Goal: Task Accomplishment & Management: Use online tool/utility

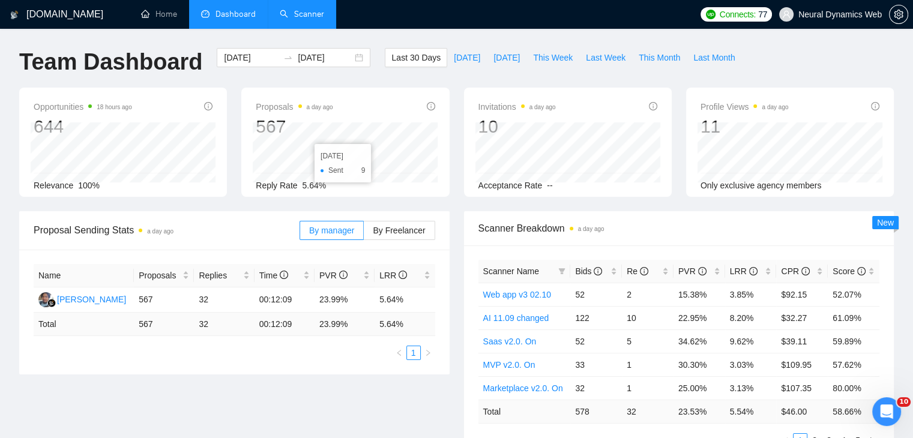
click at [312, 9] on link "Scanner" at bounding box center [302, 14] width 44 height 10
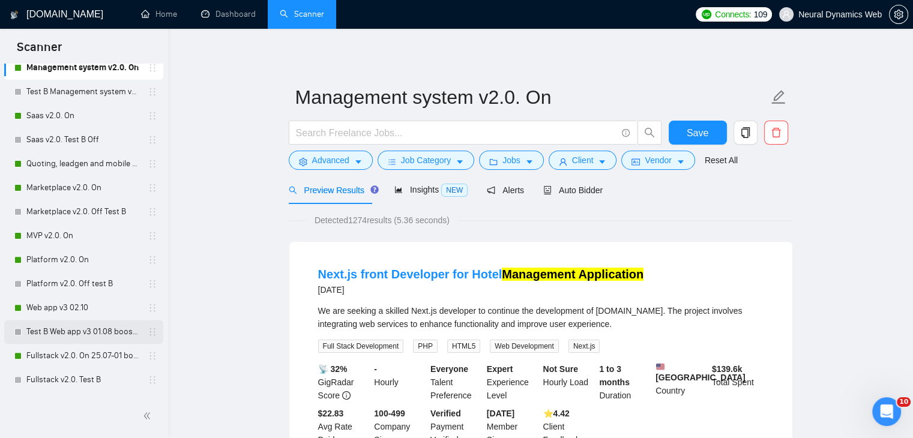
scroll to position [460, 0]
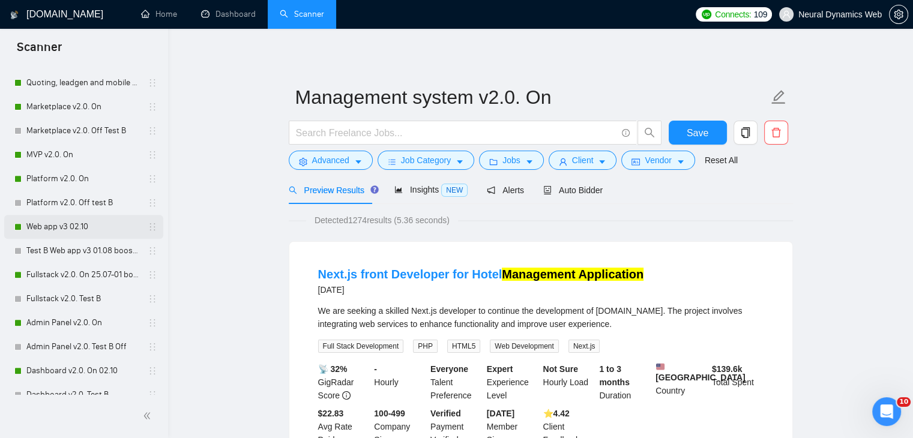
click at [56, 227] on link "Web app v3 02.10" at bounding box center [83, 227] width 114 height 24
click at [553, 193] on span "Auto Bidder" at bounding box center [572, 190] width 59 height 10
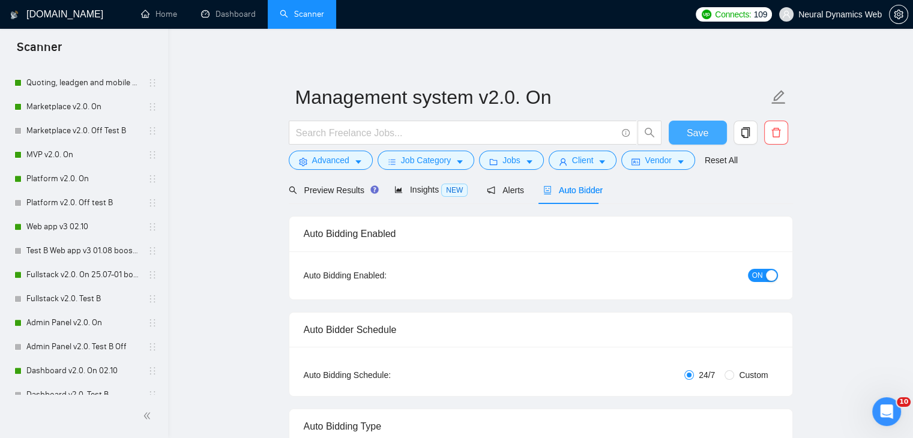
click at [691, 123] on button "Save" at bounding box center [698, 133] width 58 height 24
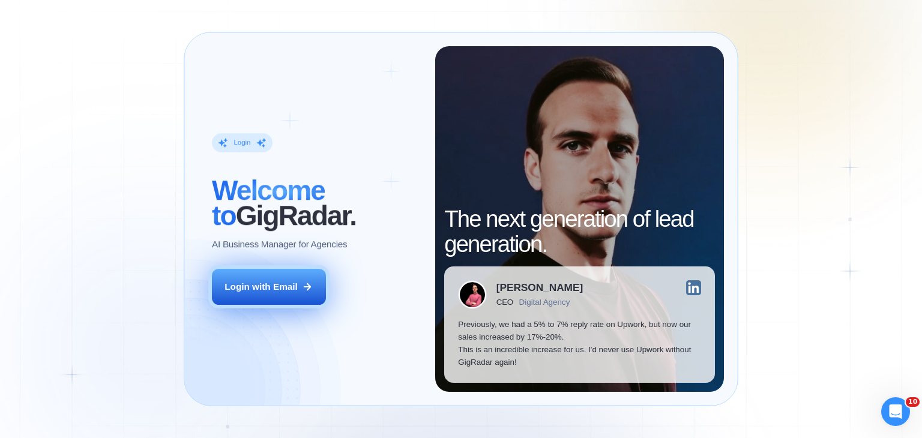
click at [312, 286] on icon at bounding box center [307, 287] width 11 height 11
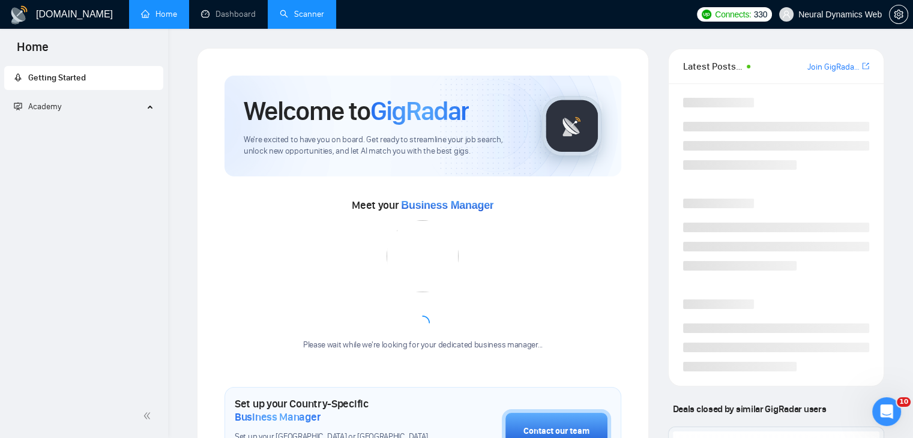
click at [306, 14] on link "Scanner" at bounding box center [302, 14] width 44 height 10
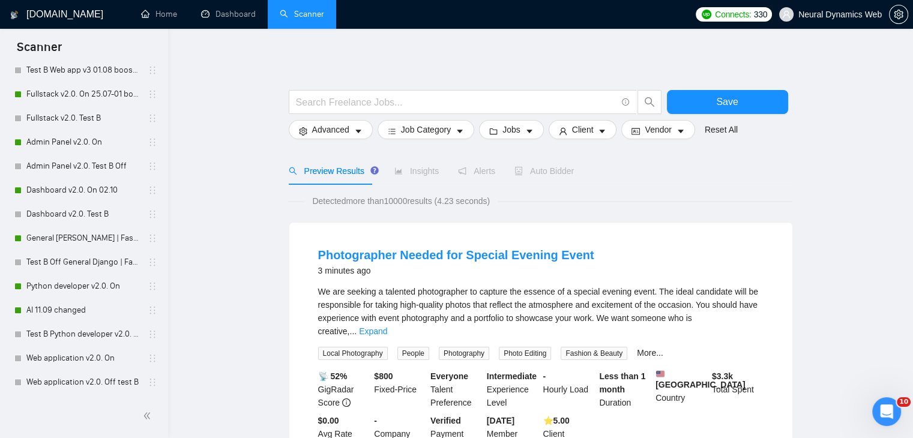
scroll to position [649, 0]
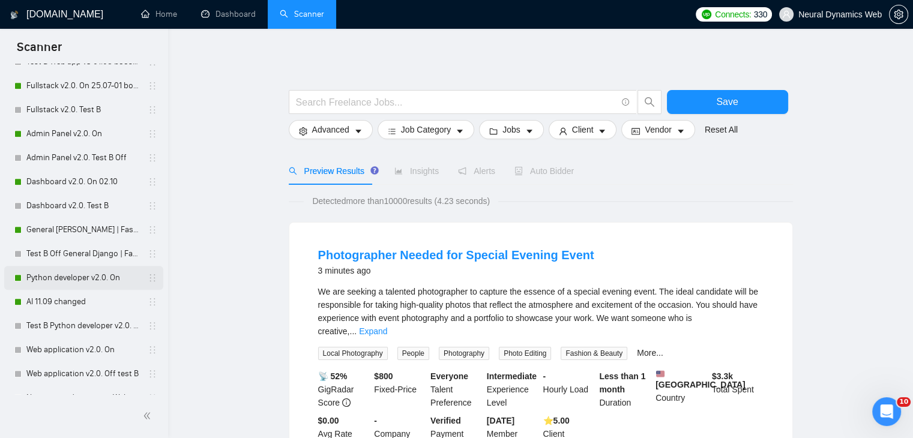
click at [70, 281] on link "Python developer v2.0. On" at bounding box center [83, 278] width 114 height 24
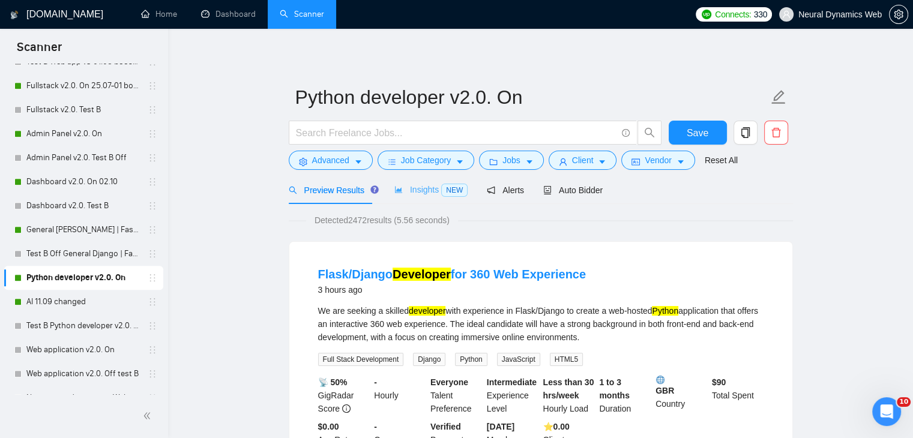
click at [408, 198] on div "Insights NEW" at bounding box center [430, 190] width 73 height 28
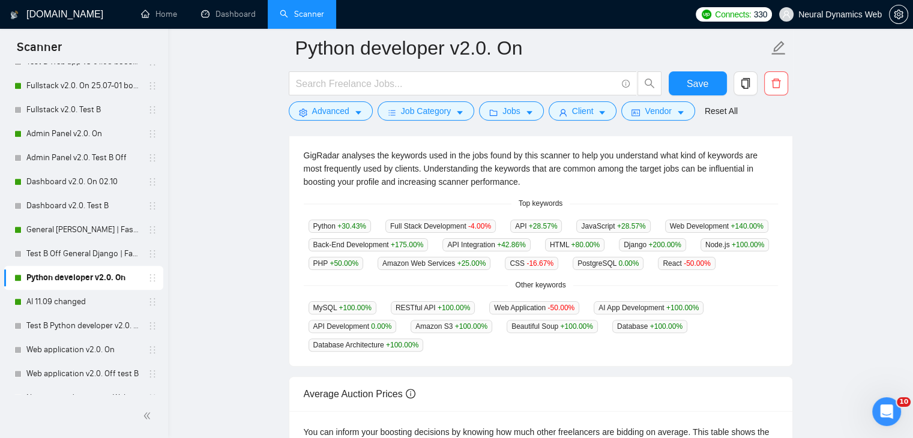
scroll to position [257, 0]
click at [63, 304] on link "AI 11.09 changed" at bounding box center [83, 302] width 114 height 24
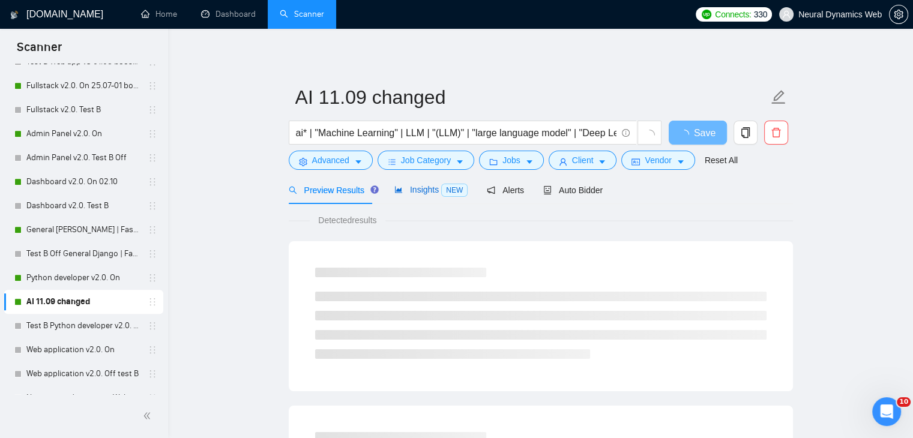
click at [413, 196] on div "Insights NEW" at bounding box center [430, 190] width 73 height 14
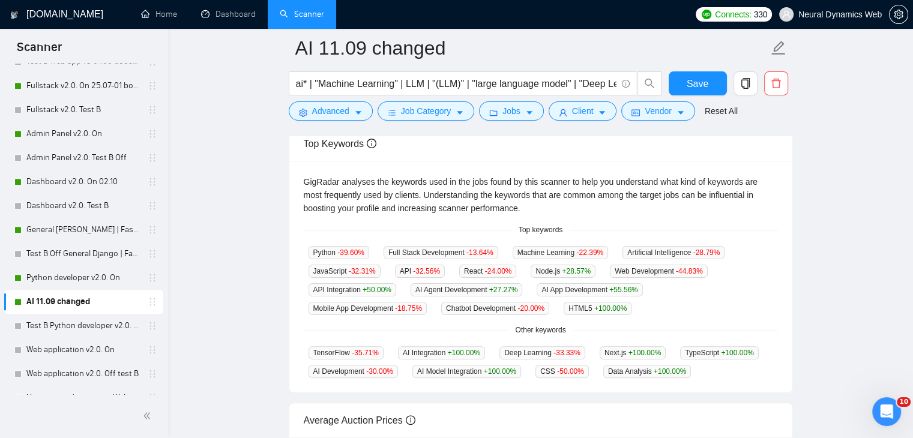
scroll to position [232, 0]
